Goal: Information Seeking & Learning: Learn about a topic

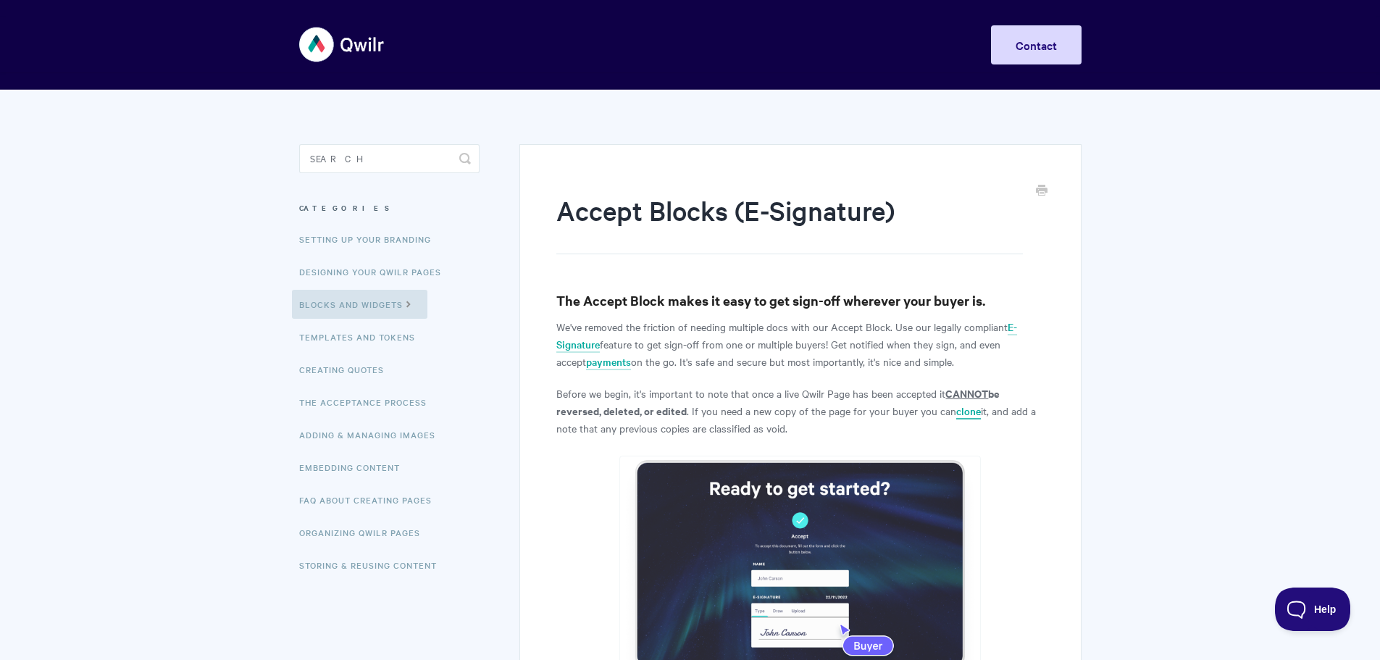
click at [970, 411] on link "clone" at bounding box center [968, 412] width 25 height 16
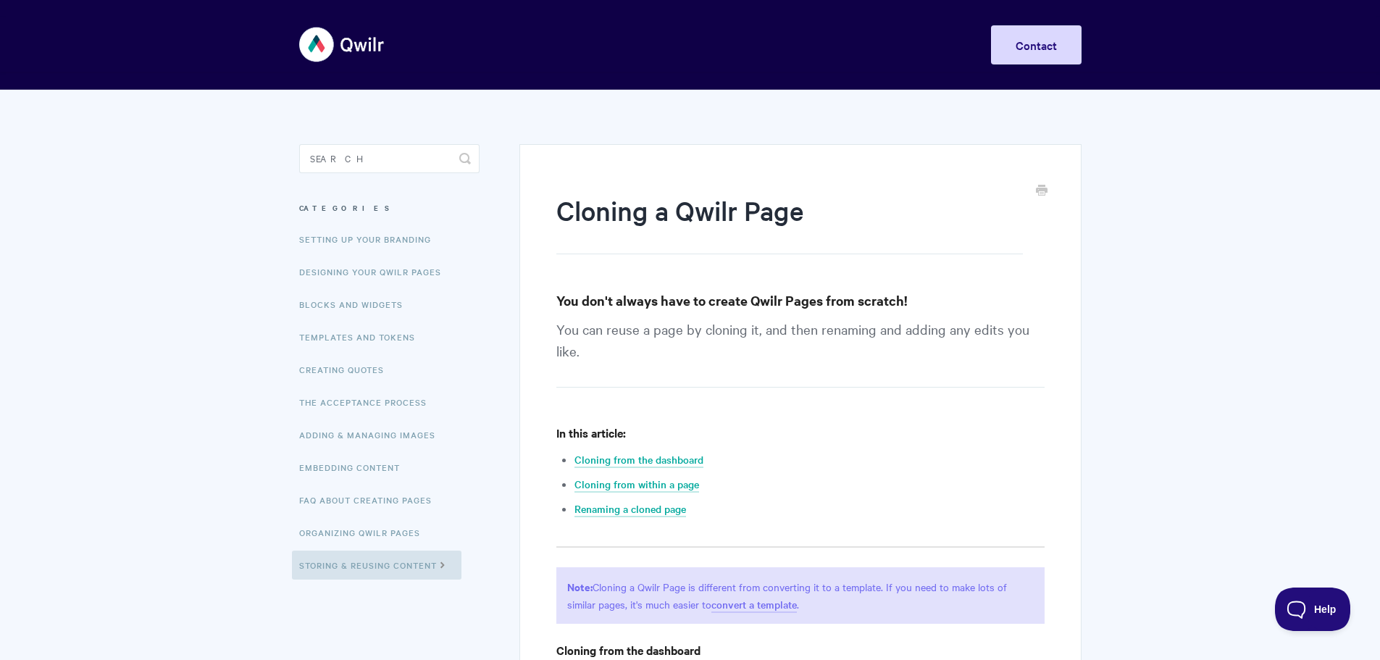
click at [349, 43] on img at bounding box center [342, 44] width 86 height 54
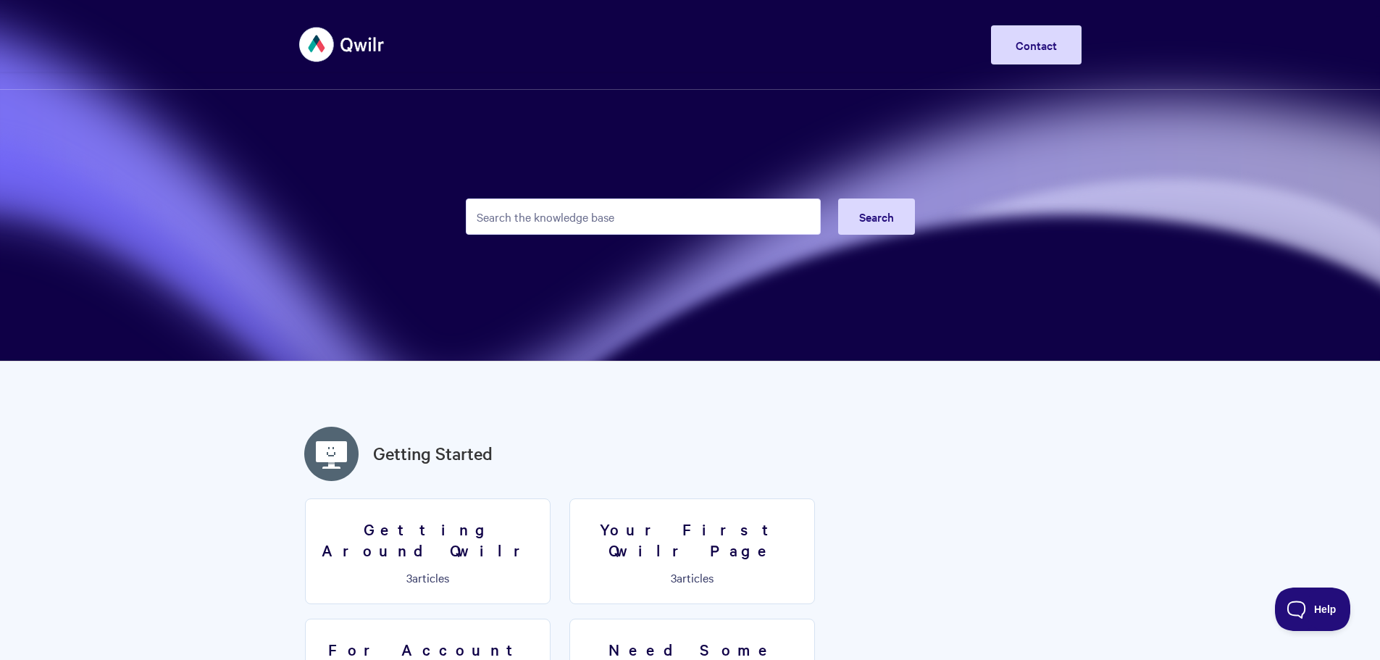
click at [359, 44] on img at bounding box center [342, 44] width 86 height 54
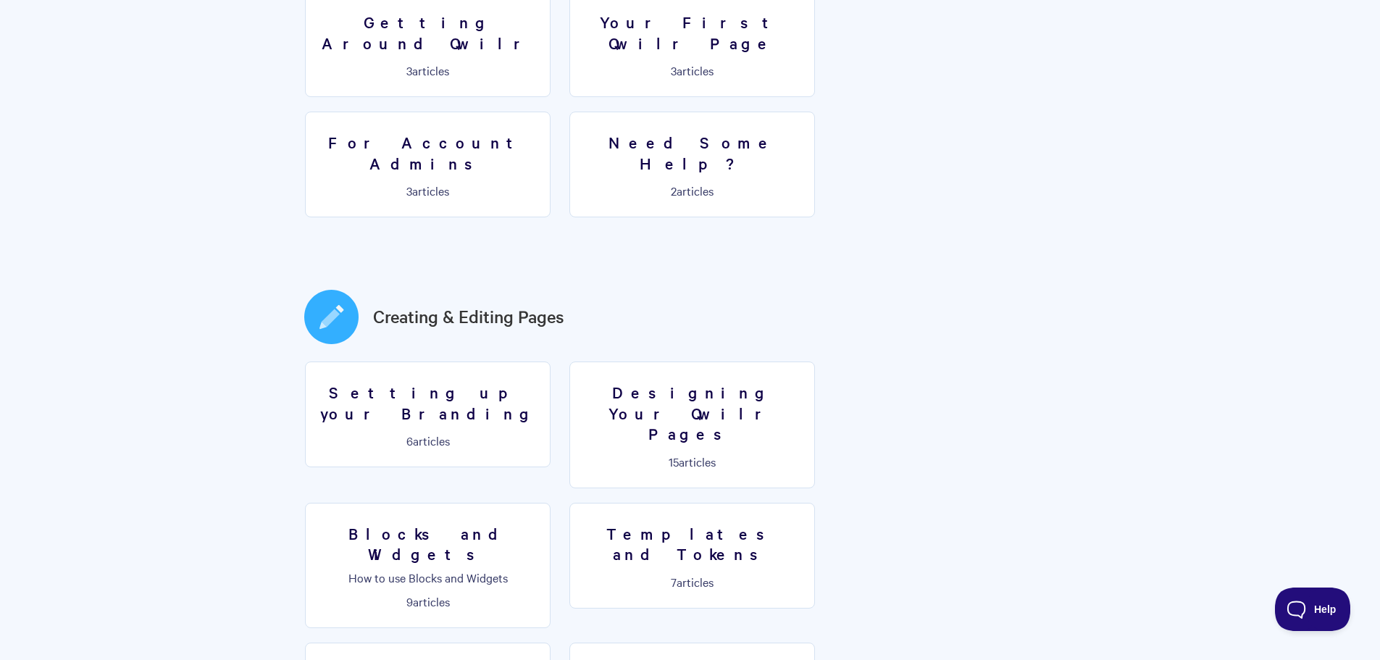
scroll to position [652, 0]
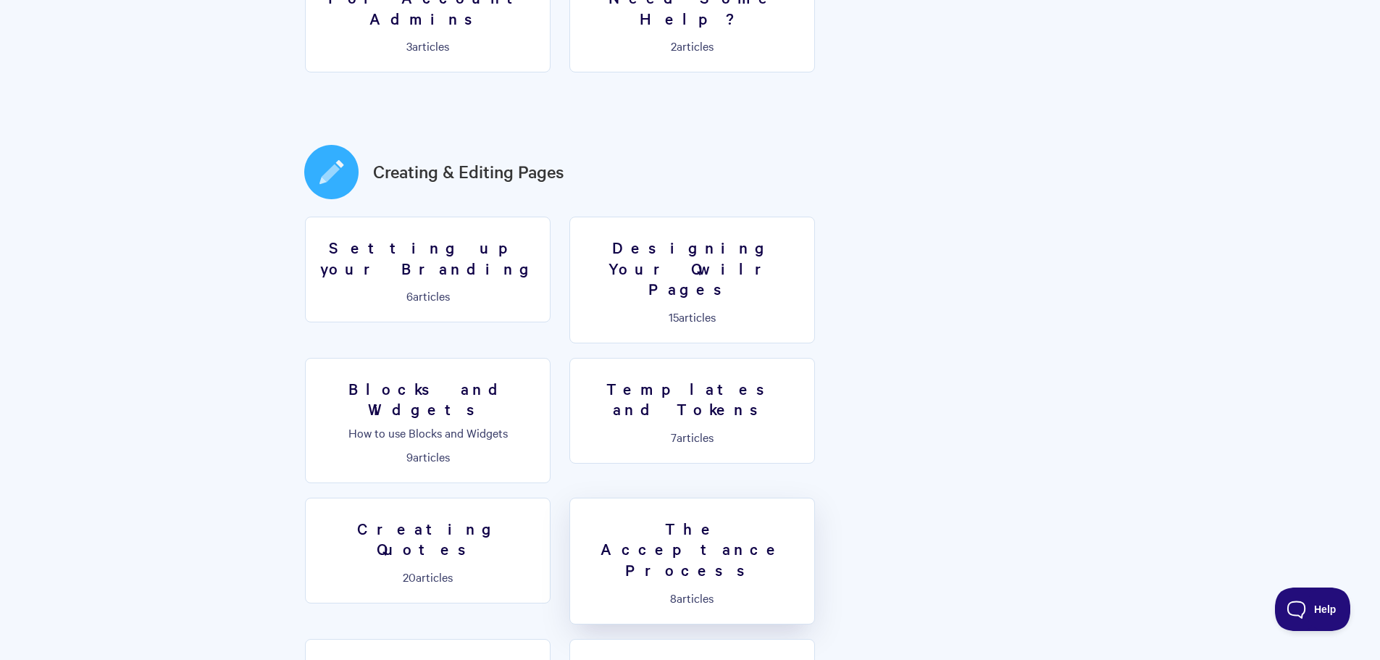
click at [806, 518] on h3 "The Acceptance Process" at bounding box center [692, 549] width 227 height 62
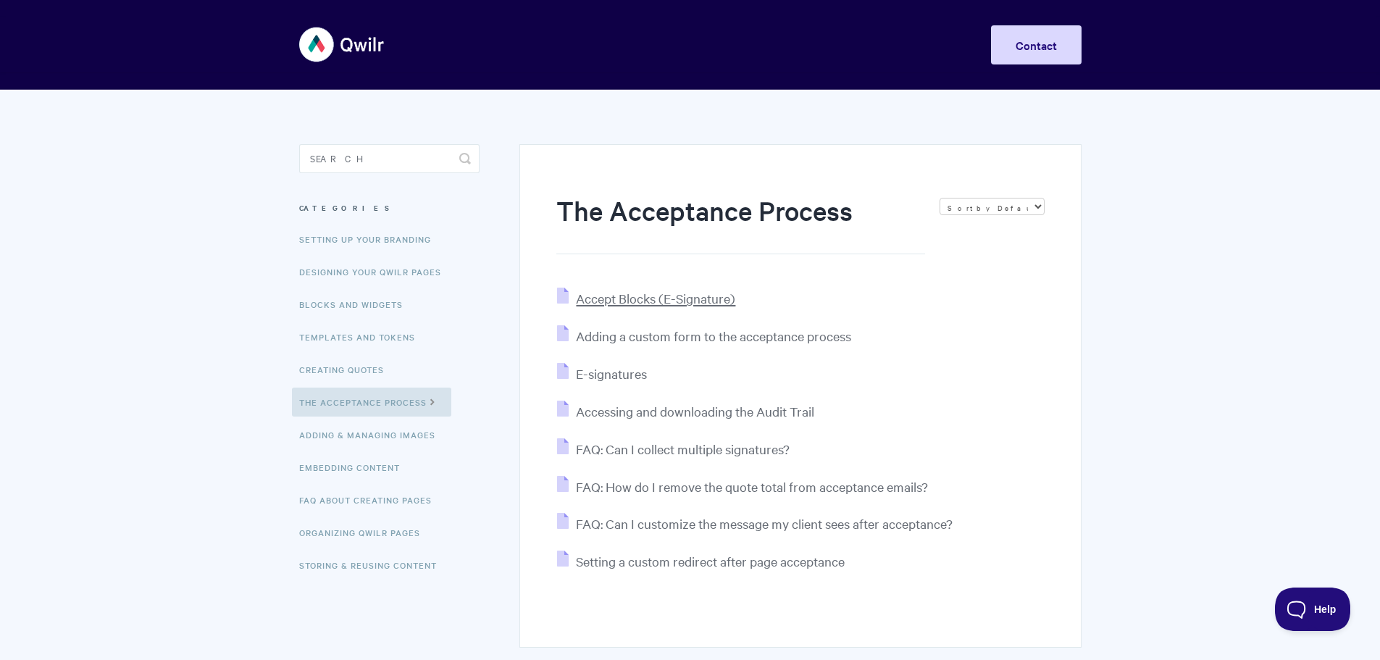
click at [662, 291] on span "Accept Blocks (E-Signature)" at bounding box center [655, 298] width 159 height 17
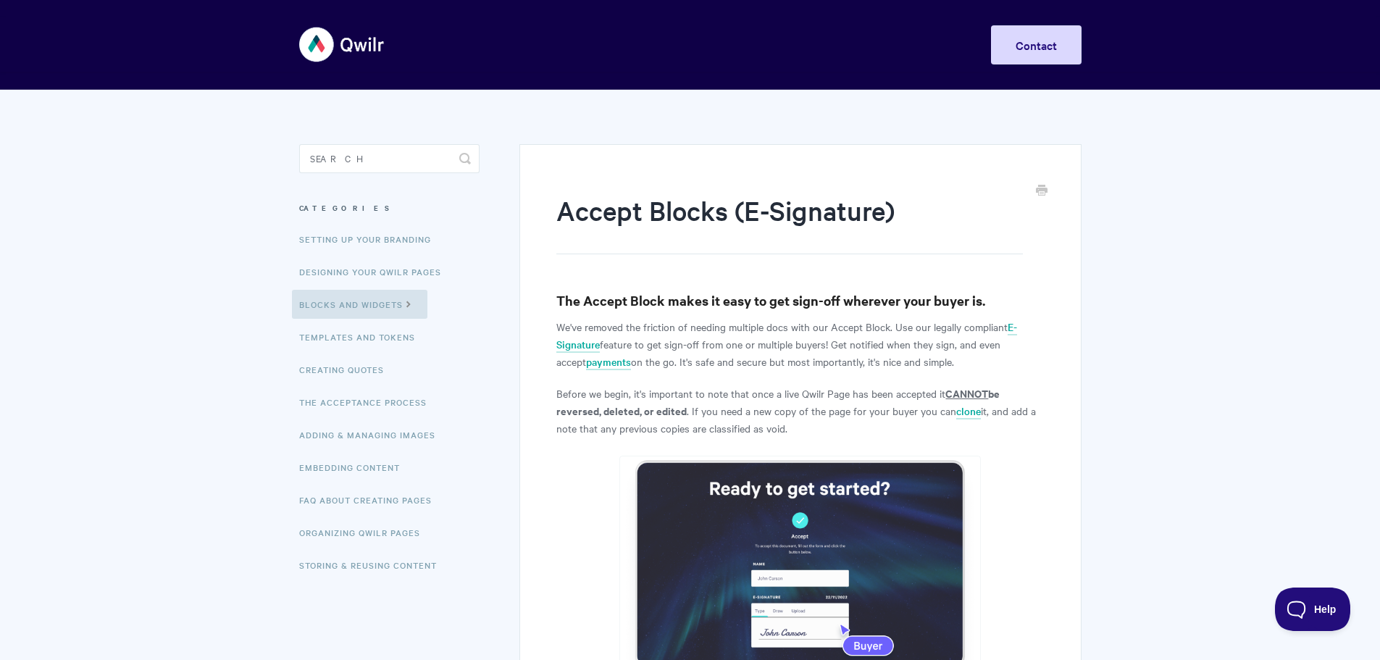
click at [362, 49] on img at bounding box center [342, 44] width 86 height 54
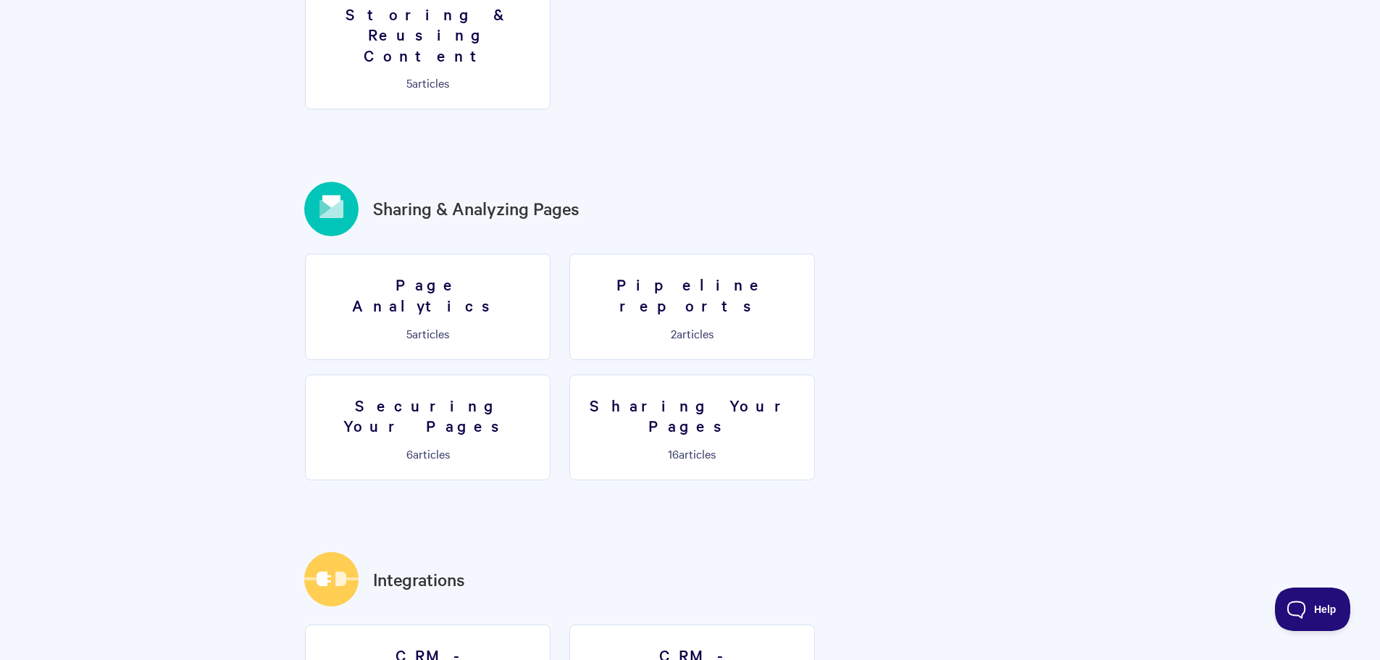
scroll to position [1594, 0]
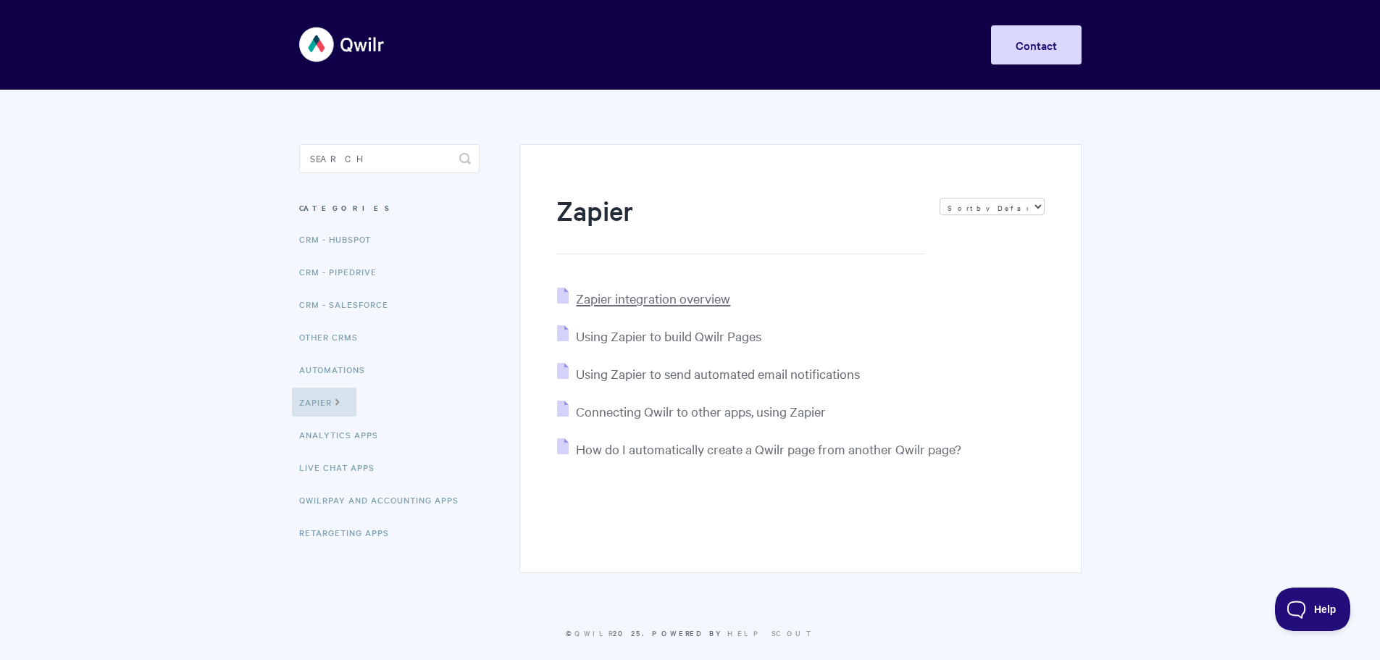
click at [720, 301] on span "Zapier integration overview" at bounding box center [653, 298] width 154 height 17
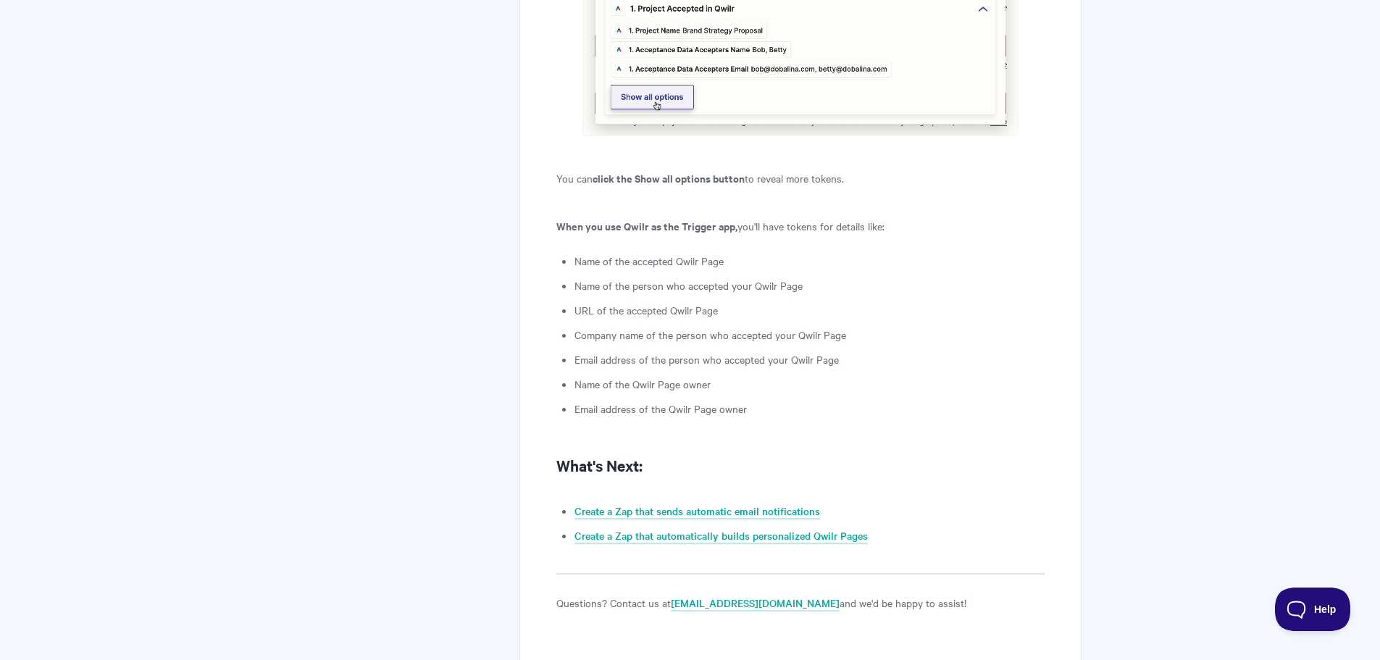
scroll to position [3569, 0]
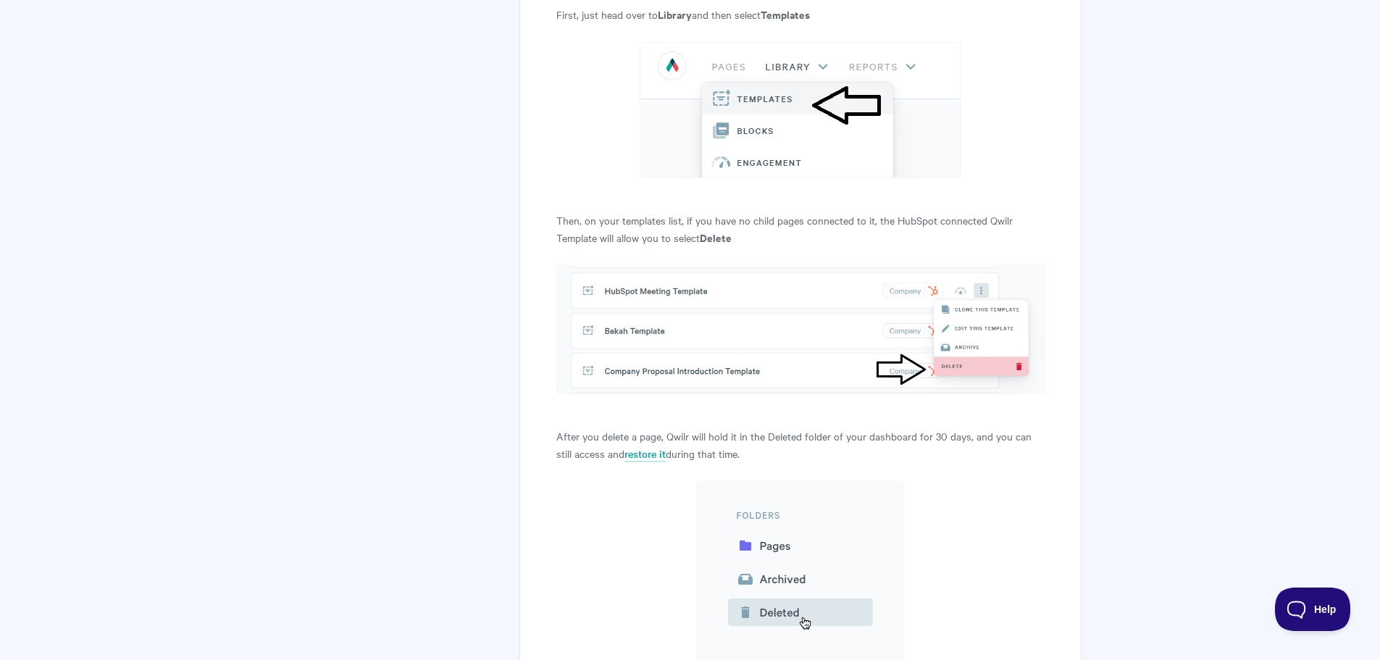
scroll to position [12435, 0]
